Goal: Task Accomplishment & Management: Manage account settings

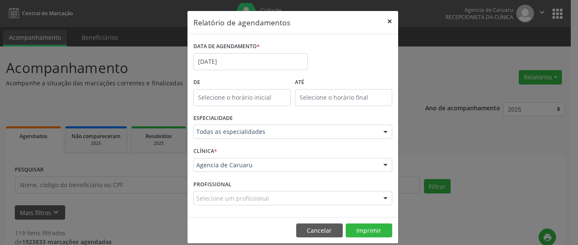
click at [385, 21] on button "×" at bounding box center [389, 21] width 17 height 21
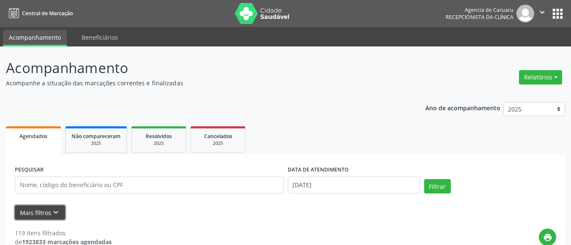
click at [58, 213] on icon "keyboard_arrow_down" at bounding box center [55, 212] width 9 height 9
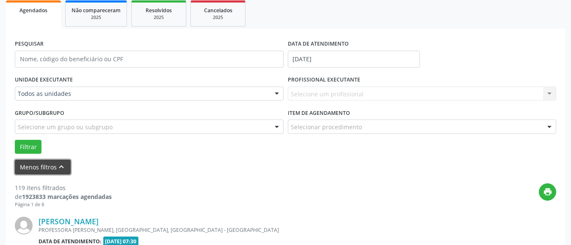
scroll to position [127, 0]
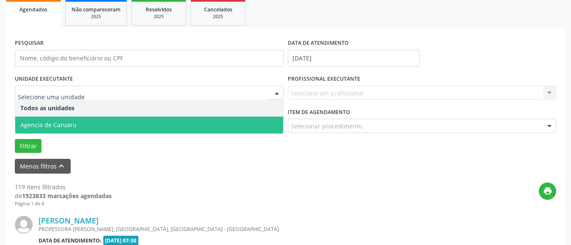
click at [58, 125] on span "Agencia de Caruaru" at bounding box center [48, 125] width 56 height 8
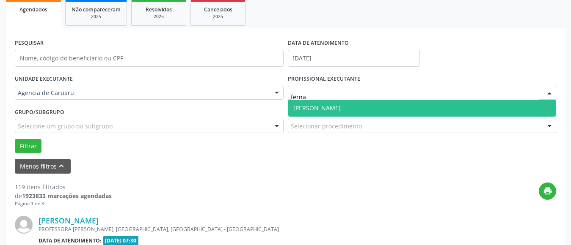
click at [325, 111] on span "[PERSON_NAME]" at bounding box center [316, 108] width 47 height 8
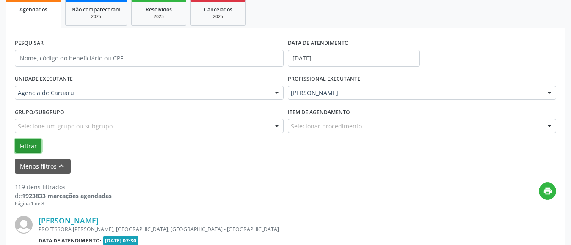
click at [25, 145] on button "Filtrar" at bounding box center [28, 146] width 27 height 14
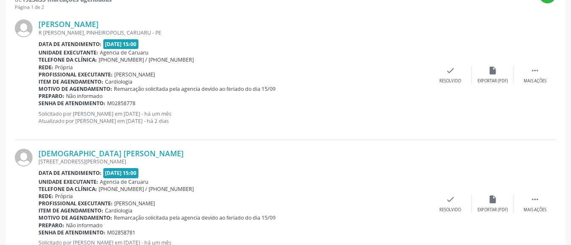
scroll to position [338, 0]
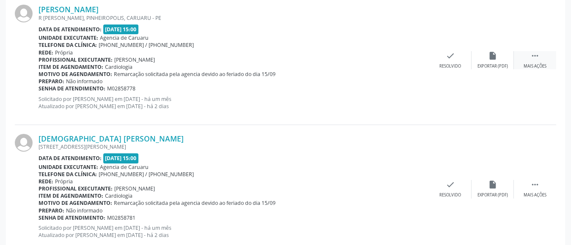
click at [541, 62] on div " Mais ações" at bounding box center [535, 60] width 42 height 18
click at [497, 58] on div "alarm_off Não compareceu" at bounding box center [492, 60] width 42 height 18
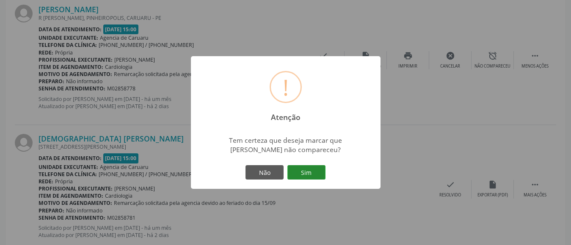
click at [297, 176] on button "Sim" at bounding box center [306, 172] width 38 height 14
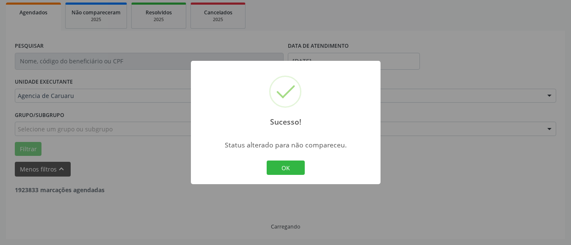
scroll to position [124, 0]
click at [284, 166] on button "OK" at bounding box center [286, 168] width 38 height 14
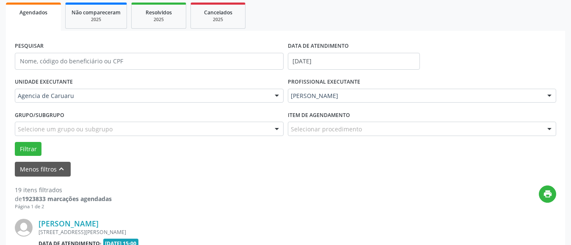
scroll to position [338, 0]
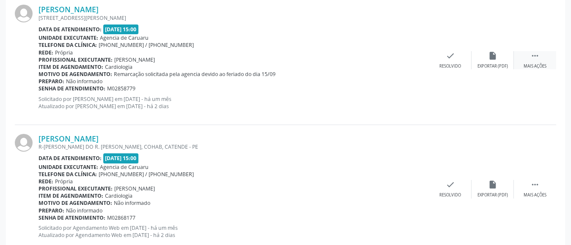
click at [532, 61] on div " Mais ações" at bounding box center [535, 60] width 42 height 18
click at [494, 60] on icon "alarm_off" at bounding box center [492, 55] width 9 height 9
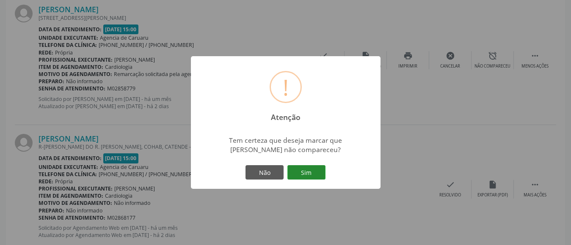
click at [319, 172] on button "Sim" at bounding box center [306, 172] width 38 height 14
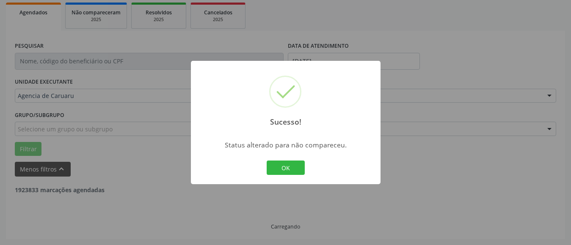
scroll to position [124, 0]
click at [300, 168] on button "OK" at bounding box center [286, 168] width 38 height 14
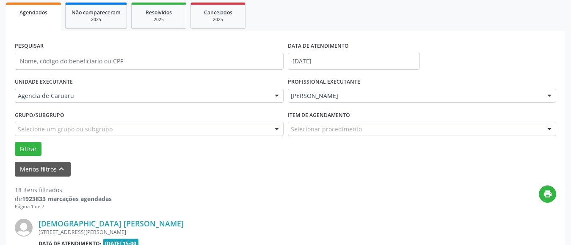
scroll to position [338, 0]
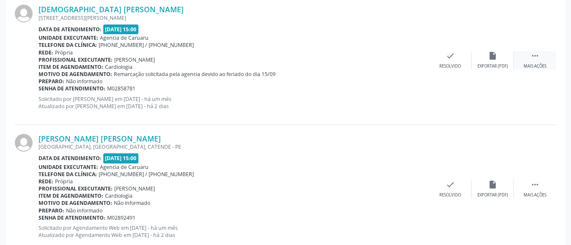
click at [538, 60] on icon "" at bounding box center [534, 55] width 9 height 9
click at [487, 61] on div "alarm_off Não compareceu" at bounding box center [492, 60] width 42 height 18
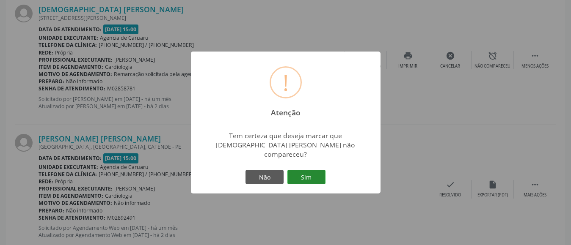
click at [306, 176] on button "Sim" at bounding box center [306, 177] width 38 height 14
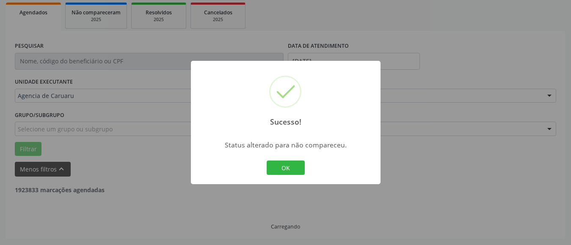
scroll to position [124, 0]
click at [274, 159] on div "OK Cancel" at bounding box center [285, 168] width 42 height 18
click at [285, 168] on button "OK" at bounding box center [286, 168] width 38 height 14
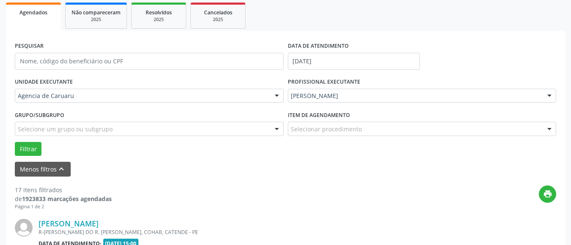
scroll to position [338, 0]
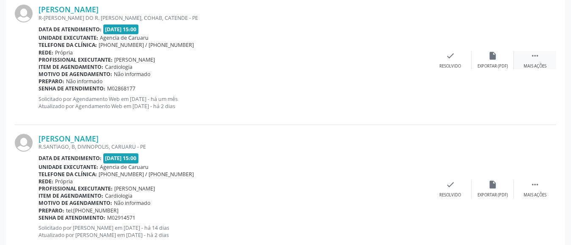
click at [530, 57] on div " Mais ações" at bounding box center [535, 60] width 42 height 18
click at [486, 54] on div "alarm_off Não compareceu" at bounding box center [492, 60] width 42 height 18
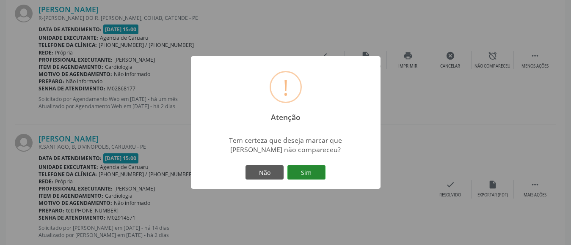
click at [312, 176] on button "Sim" at bounding box center [306, 172] width 38 height 14
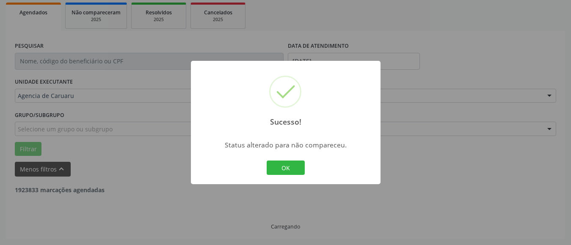
scroll to position [124, 0]
click at [289, 166] on button "OK" at bounding box center [286, 168] width 38 height 14
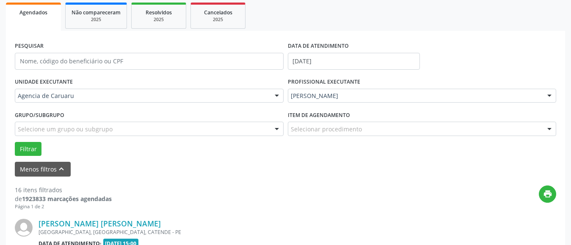
scroll to position [338, 0]
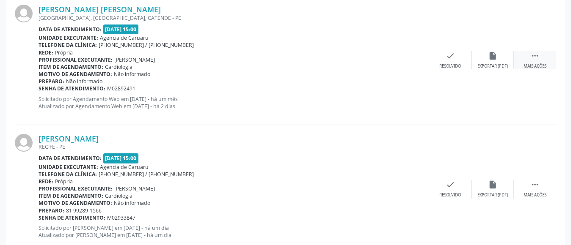
click at [533, 55] on icon "" at bounding box center [534, 55] width 9 height 9
click at [488, 65] on div "Não compareceu" at bounding box center [492, 66] width 36 height 6
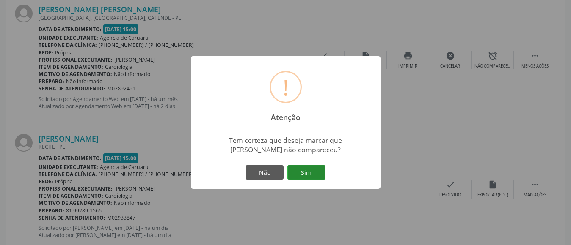
click at [311, 173] on button "Sim" at bounding box center [306, 172] width 38 height 14
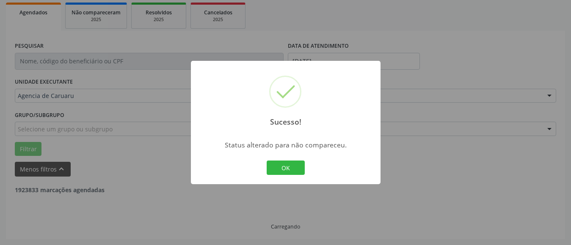
scroll to position [124, 0]
click at [293, 167] on button "OK" at bounding box center [286, 168] width 38 height 14
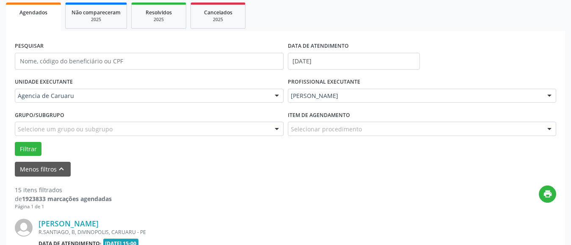
scroll to position [338, 0]
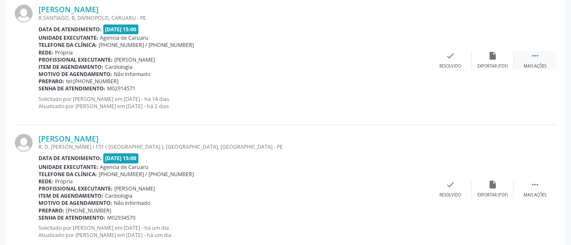
click at [531, 62] on div " Mais ações" at bounding box center [535, 60] width 42 height 18
click at [488, 56] on icon "alarm_off" at bounding box center [492, 55] width 9 height 9
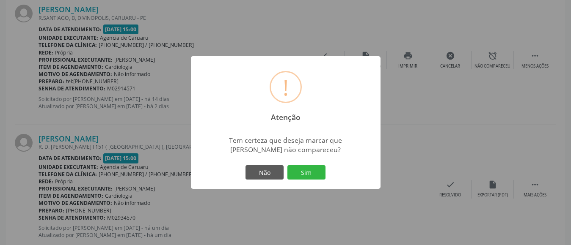
click at [333, 176] on div "! Atenção × Tem certeza que deseja marcar que [PERSON_NAME] não compareceu? Não…" at bounding box center [286, 122] width 190 height 133
click at [310, 178] on button "Sim" at bounding box center [306, 172] width 38 height 14
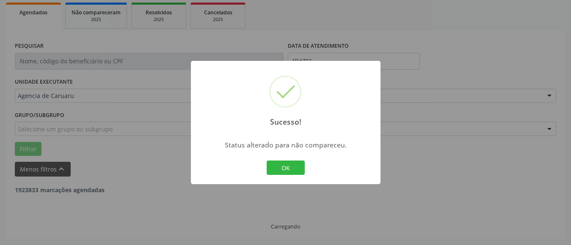
scroll to position [124, 0]
click at [282, 166] on button "OK" at bounding box center [286, 168] width 38 height 14
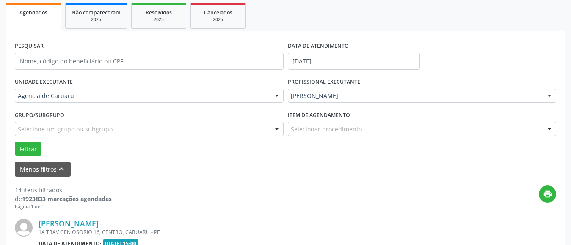
scroll to position [338, 0]
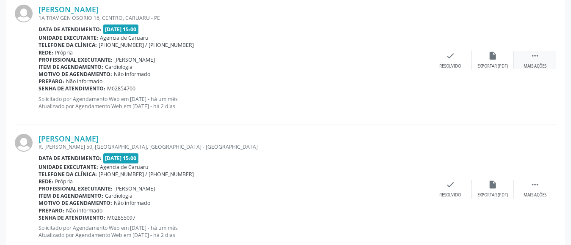
click at [533, 57] on icon "" at bounding box center [534, 55] width 9 height 9
click at [495, 60] on icon "alarm_off" at bounding box center [492, 55] width 9 height 9
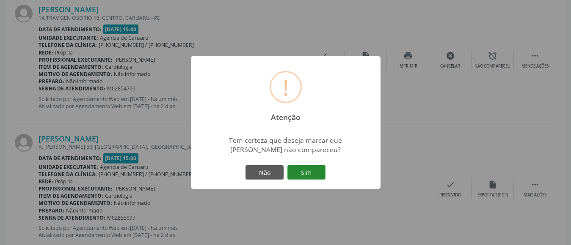
click at [307, 167] on button "Sim" at bounding box center [306, 172] width 38 height 14
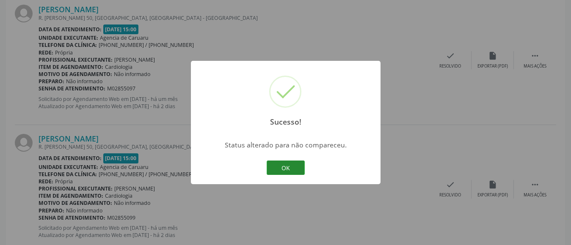
click at [292, 164] on button "OK" at bounding box center [286, 168] width 38 height 14
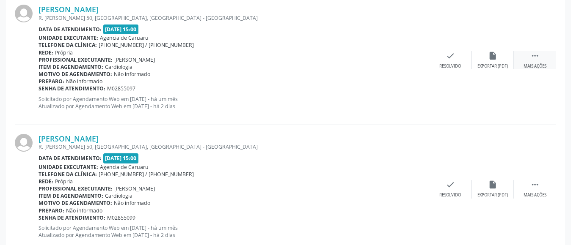
click at [538, 55] on icon "" at bounding box center [534, 55] width 9 height 9
click at [490, 58] on icon "alarm_off" at bounding box center [492, 55] width 9 height 9
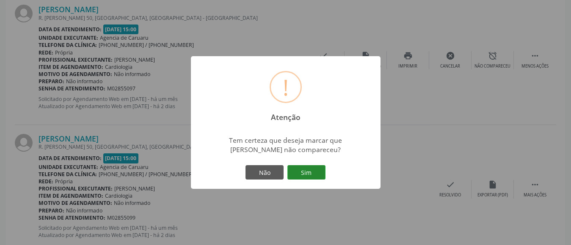
click at [316, 166] on button "Sim" at bounding box center [306, 172] width 38 height 14
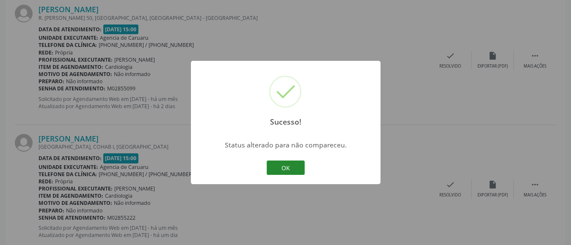
click at [275, 163] on button "OK" at bounding box center [286, 168] width 38 height 14
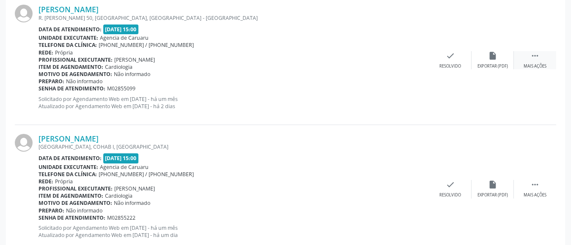
click at [530, 57] on icon "" at bounding box center [534, 55] width 9 height 9
click at [497, 58] on icon "alarm_off" at bounding box center [492, 55] width 9 height 9
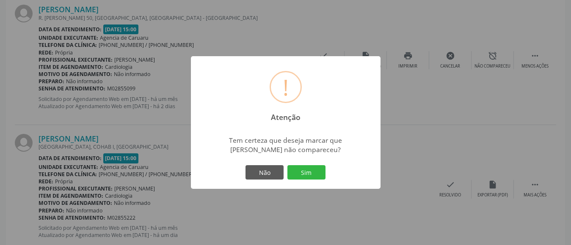
click at [304, 165] on div "Não Sim" at bounding box center [286, 173] width 84 height 18
click at [304, 172] on button "Sim" at bounding box center [306, 172] width 38 height 14
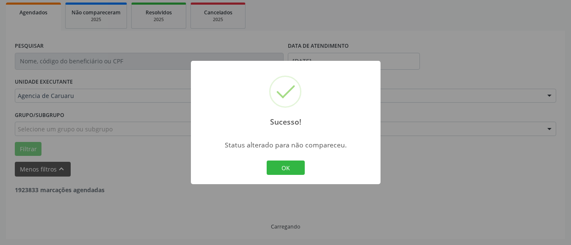
scroll to position [124, 0]
click at [297, 168] on button "OK" at bounding box center [286, 168] width 38 height 14
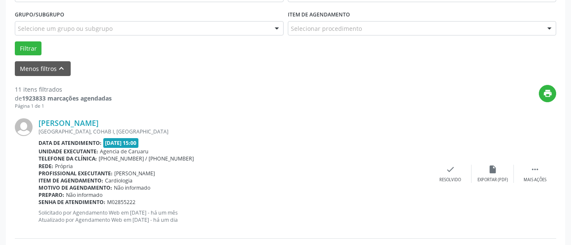
scroll to position [251, 0]
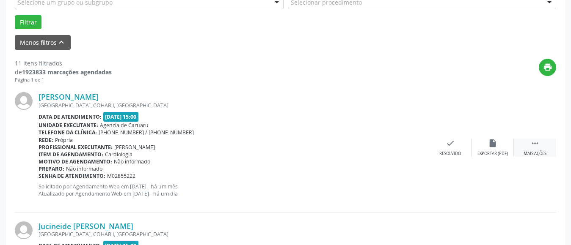
click at [532, 153] on div "Mais ações" at bounding box center [534, 154] width 23 height 6
click at [493, 145] on icon "alarm_off" at bounding box center [492, 143] width 9 height 9
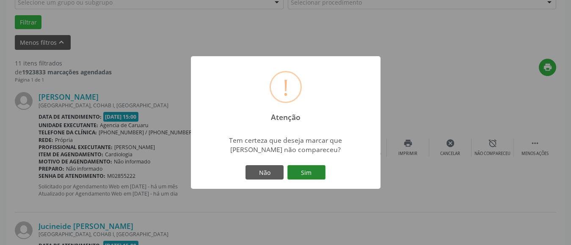
click at [297, 172] on button "Sim" at bounding box center [306, 172] width 38 height 14
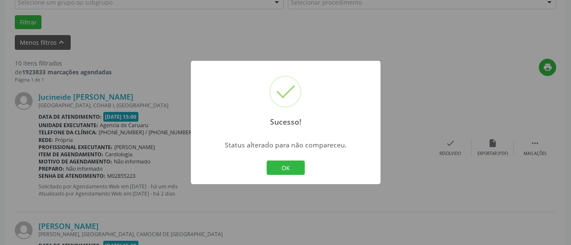
click at [297, 172] on button "OK" at bounding box center [286, 168] width 38 height 14
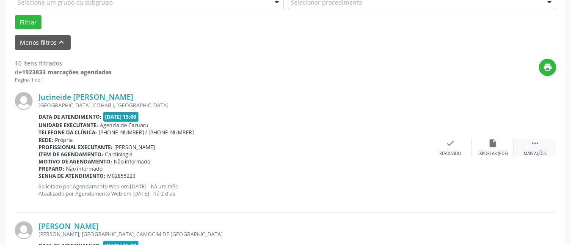
click at [532, 148] on icon "" at bounding box center [534, 143] width 9 height 9
click at [488, 143] on icon "alarm_off" at bounding box center [492, 143] width 9 height 9
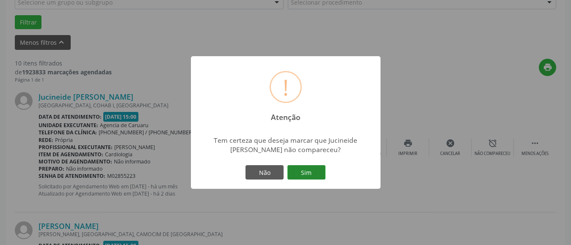
click at [309, 171] on button "Sim" at bounding box center [306, 172] width 38 height 14
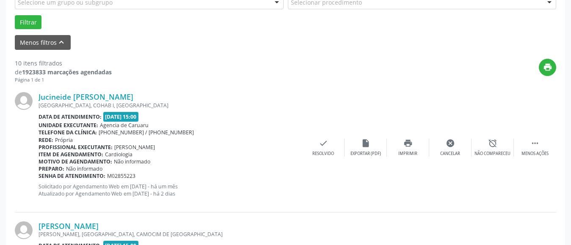
scroll to position [124, 0]
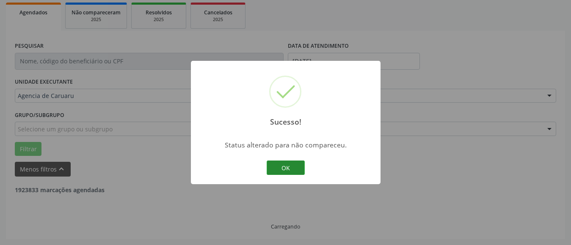
click at [295, 167] on button "OK" at bounding box center [286, 168] width 38 height 14
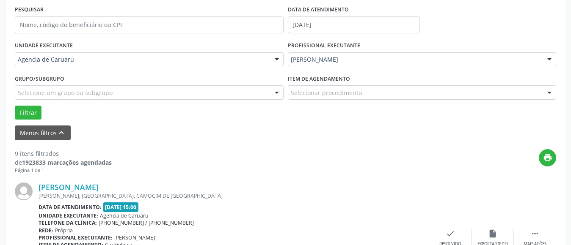
scroll to position [293, 0]
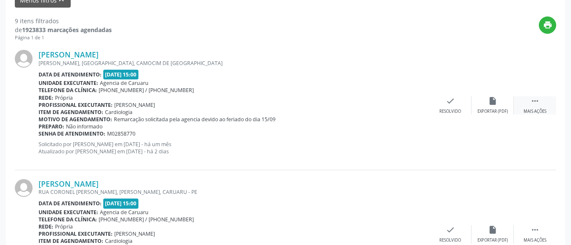
click at [539, 103] on div " Mais ações" at bounding box center [535, 105] width 42 height 18
click at [493, 103] on icon "alarm_off" at bounding box center [492, 100] width 9 height 9
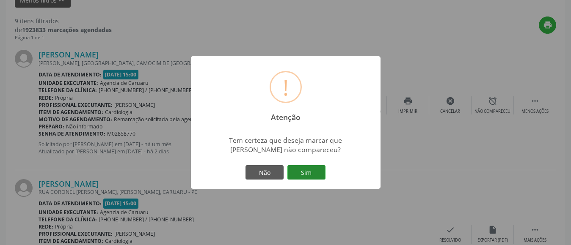
click at [307, 175] on button "Sim" at bounding box center [306, 172] width 38 height 14
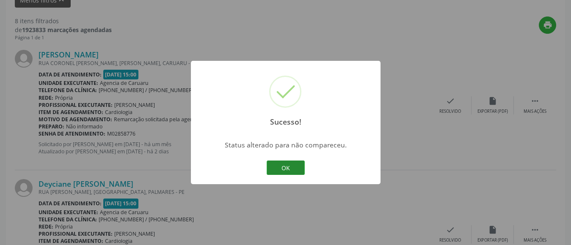
click at [292, 171] on button "OK" at bounding box center [286, 168] width 38 height 14
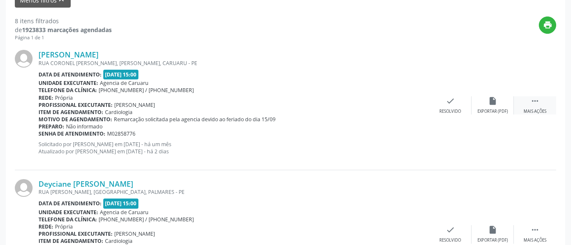
click at [544, 100] on div " Mais ações" at bounding box center [535, 105] width 42 height 18
click at [490, 102] on icon "alarm_off" at bounding box center [492, 100] width 9 height 9
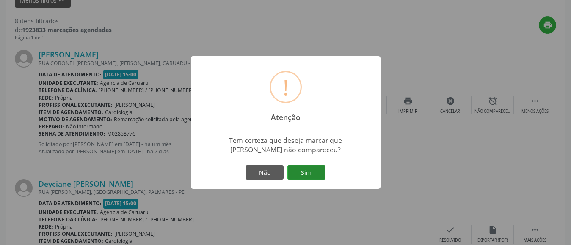
click at [317, 173] on button "Sim" at bounding box center [306, 172] width 38 height 14
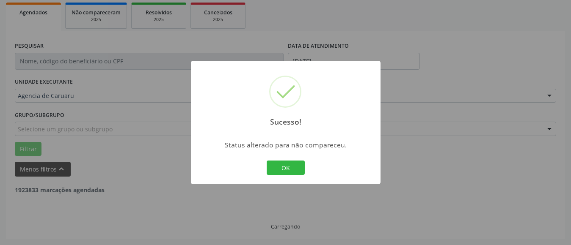
scroll to position [124, 0]
click at [289, 172] on button "OK" at bounding box center [286, 168] width 38 height 14
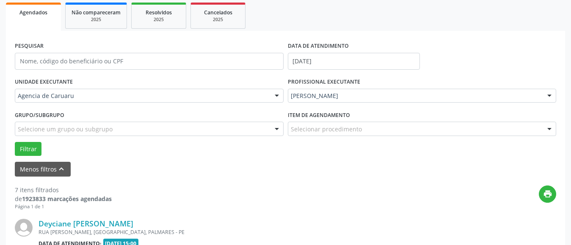
scroll to position [293, 0]
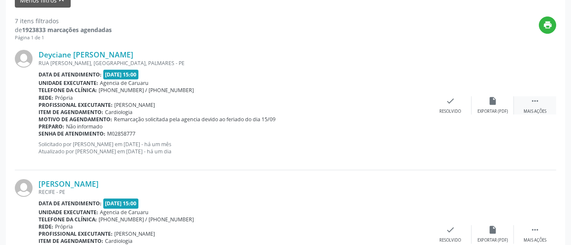
click at [540, 109] on div "Mais ações" at bounding box center [534, 112] width 23 height 6
click at [492, 101] on icon "alarm_off" at bounding box center [492, 100] width 9 height 9
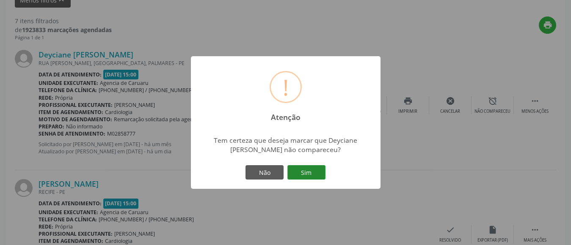
click at [313, 170] on button "Sim" at bounding box center [306, 172] width 38 height 14
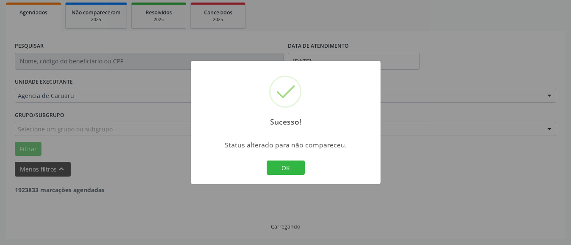
scroll to position [124, 0]
click at [288, 168] on button "OK" at bounding box center [286, 168] width 38 height 14
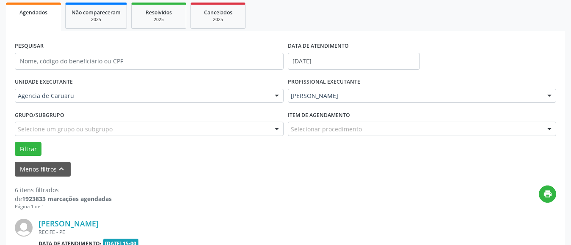
scroll to position [293, 0]
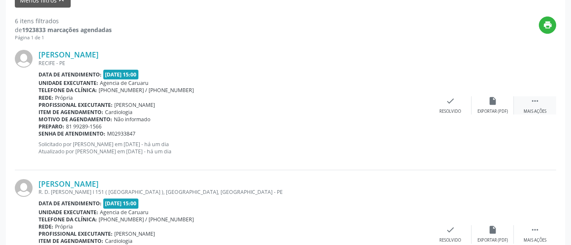
click at [533, 106] on div " Mais ações" at bounding box center [535, 105] width 42 height 18
click at [492, 109] on div "Não compareceu" at bounding box center [492, 112] width 36 height 6
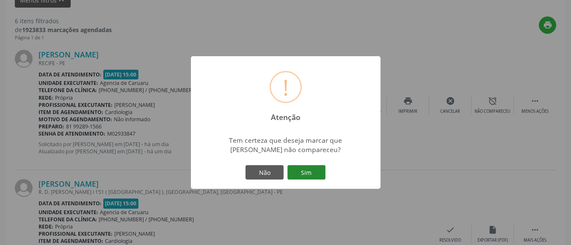
click at [305, 174] on button "Sim" at bounding box center [306, 172] width 38 height 14
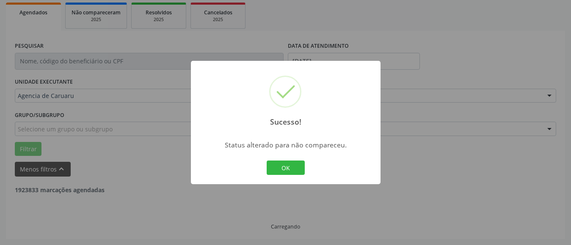
scroll to position [124, 0]
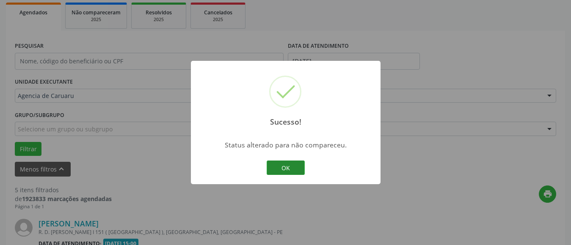
click at [297, 168] on button "OK" at bounding box center [286, 168] width 38 height 14
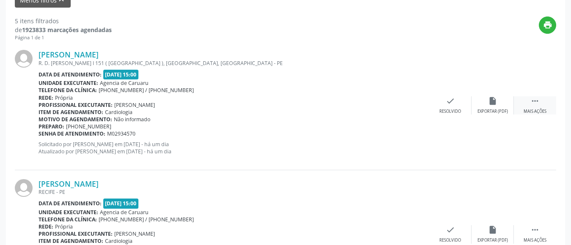
click at [530, 105] on icon "" at bounding box center [534, 100] width 9 height 9
click at [492, 106] on div "alarm_off Não compareceu" at bounding box center [492, 105] width 42 height 18
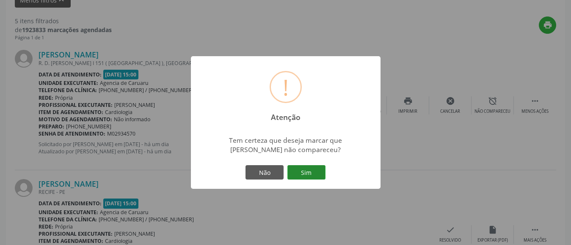
click at [306, 175] on button "Sim" at bounding box center [306, 172] width 38 height 14
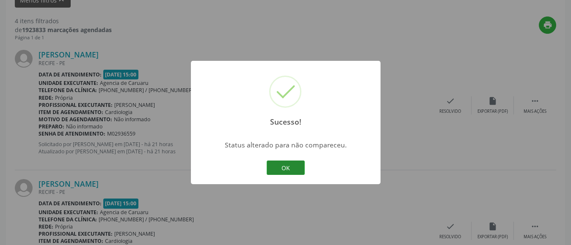
click at [286, 171] on button "OK" at bounding box center [286, 168] width 38 height 14
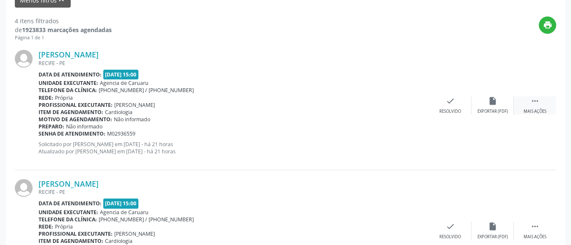
click at [539, 104] on div " Mais ações" at bounding box center [535, 105] width 42 height 18
click at [488, 104] on icon "alarm_off" at bounding box center [492, 100] width 9 height 9
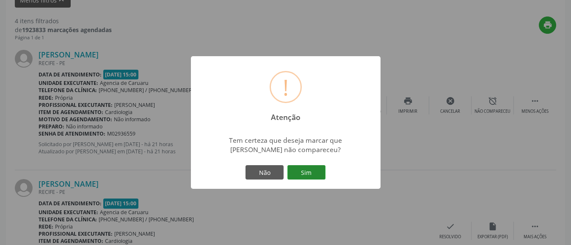
click at [311, 171] on button "Sim" at bounding box center [306, 172] width 38 height 14
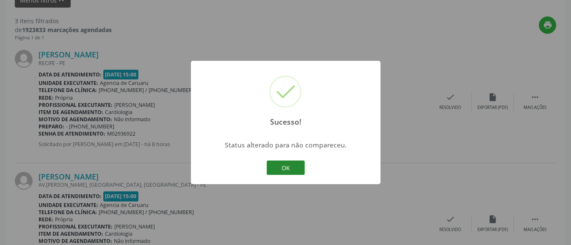
click at [290, 168] on button "OK" at bounding box center [286, 168] width 38 height 14
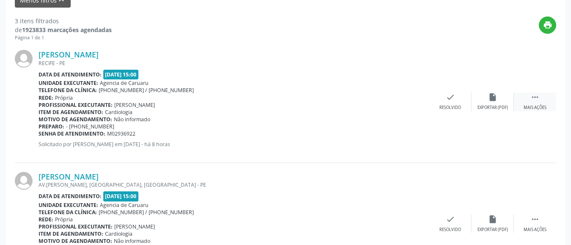
click at [527, 97] on div " Mais ações" at bounding box center [535, 102] width 42 height 18
click at [497, 102] on icon "alarm_off" at bounding box center [492, 97] width 9 height 9
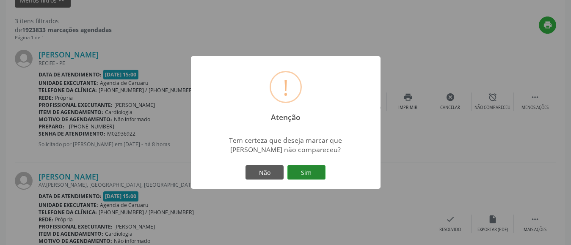
click at [312, 170] on button "Sim" at bounding box center [306, 172] width 38 height 14
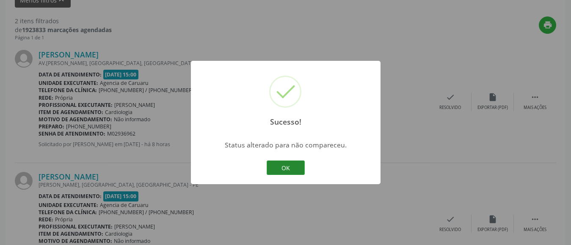
click at [290, 171] on button "OK" at bounding box center [286, 168] width 38 height 14
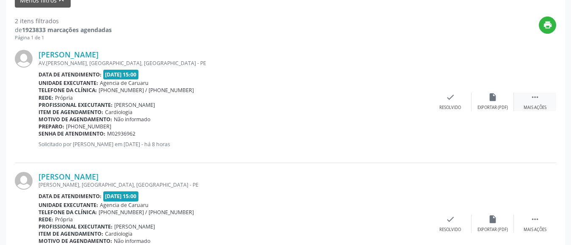
click at [536, 97] on icon "" at bounding box center [534, 97] width 9 height 9
click at [501, 102] on div "alarm_off Não compareceu" at bounding box center [492, 102] width 42 height 18
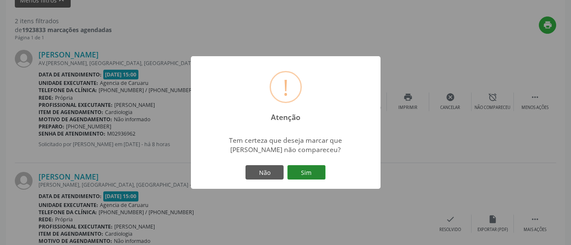
click at [314, 173] on button "Sim" at bounding box center [306, 172] width 38 height 14
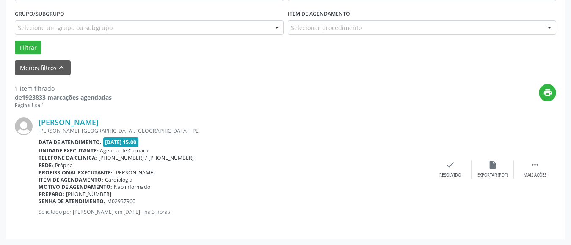
scroll to position [225, 0]
click at [539, 171] on div " Mais ações" at bounding box center [535, 170] width 42 height 18
click at [490, 166] on icon "alarm_off" at bounding box center [492, 165] width 9 height 9
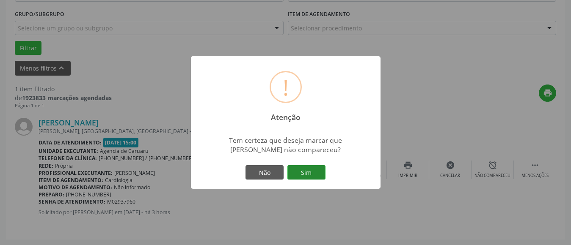
click at [309, 169] on button "Sim" at bounding box center [306, 172] width 38 height 14
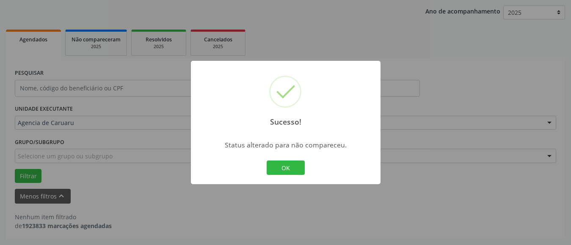
scroll to position [97, 0]
click at [291, 165] on button "OK" at bounding box center [286, 168] width 38 height 14
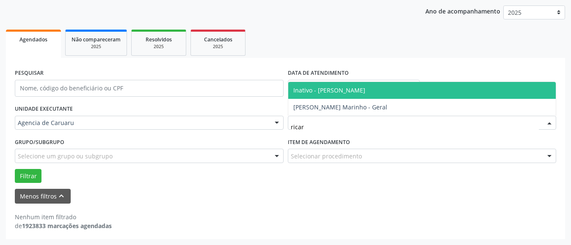
type input "ricard"
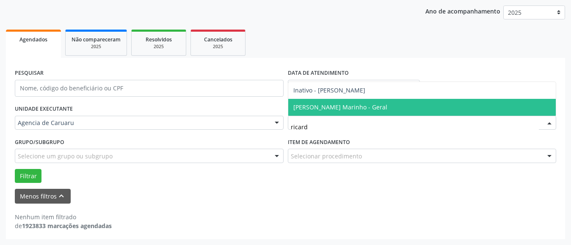
click at [339, 106] on span "[PERSON_NAME] Marinho - Geral" at bounding box center [340, 107] width 94 height 8
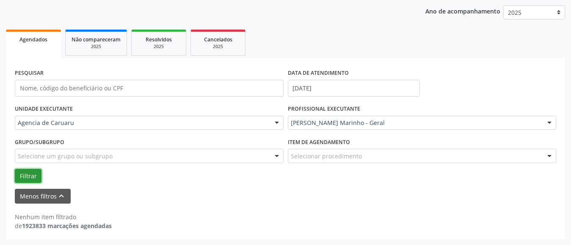
click at [29, 176] on button "Filtrar" at bounding box center [28, 176] width 27 height 14
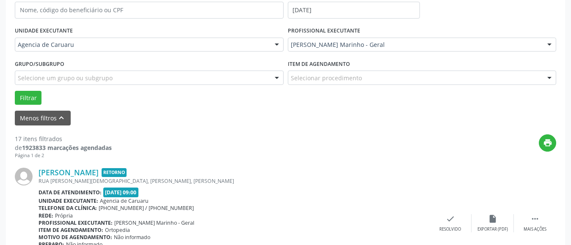
scroll to position [182, 0]
